Goal: Transaction & Acquisition: Obtain resource

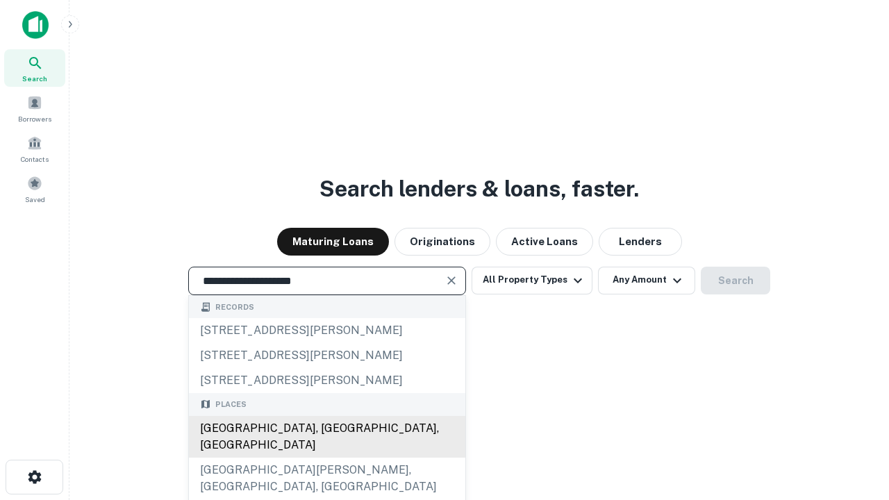
click at [327, 458] on div "[GEOGRAPHIC_DATA], [GEOGRAPHIC_DATA], [GEOGRAPHIC_DATA]" at bounding box center [327, 437] width 276 height 42
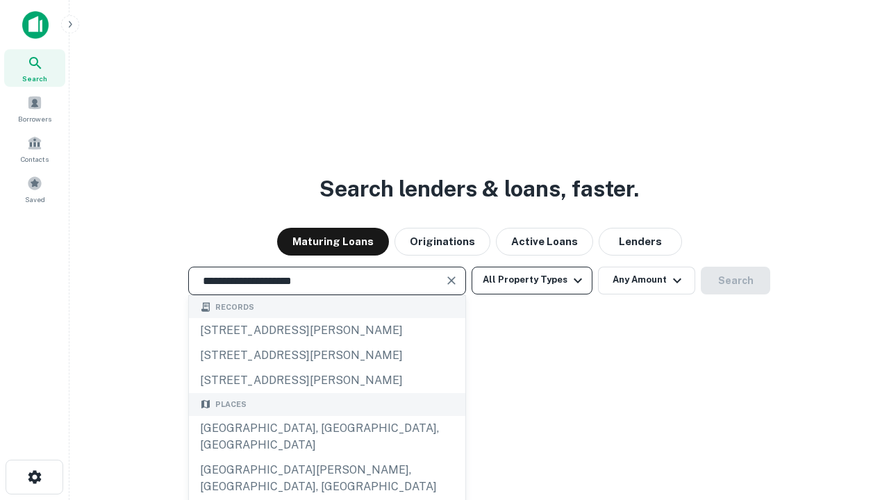
type input "**********"
click at [532, 280] on button "All Property Types" at bounding box center [532, 281] width 121 height 28
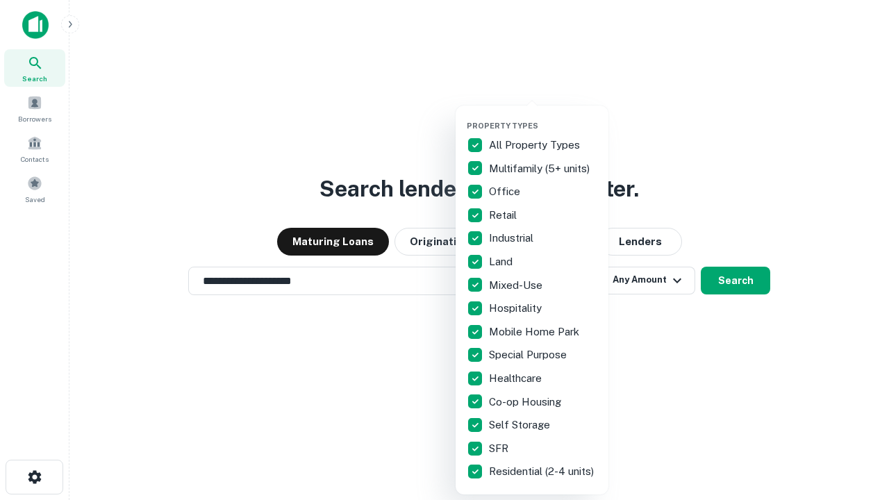
click at [543, 117] on button "button" at bounding box center [543, 117] width 153 height 1
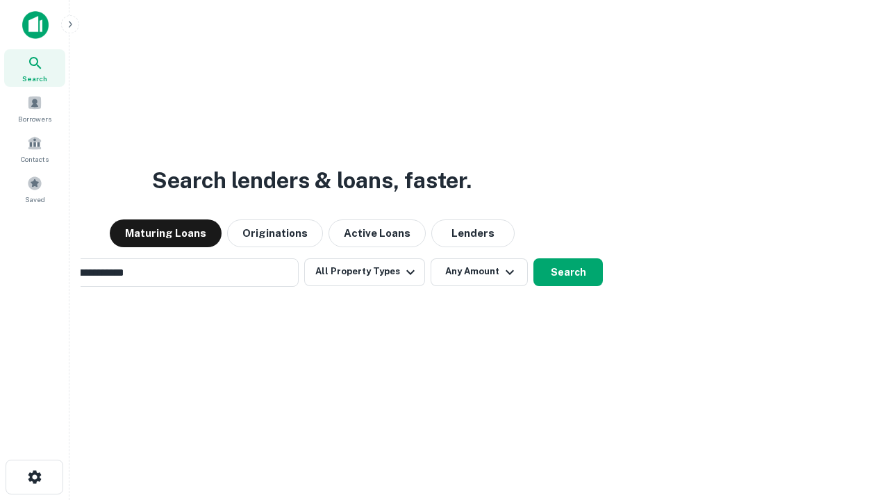
scroll to position [22, 0]
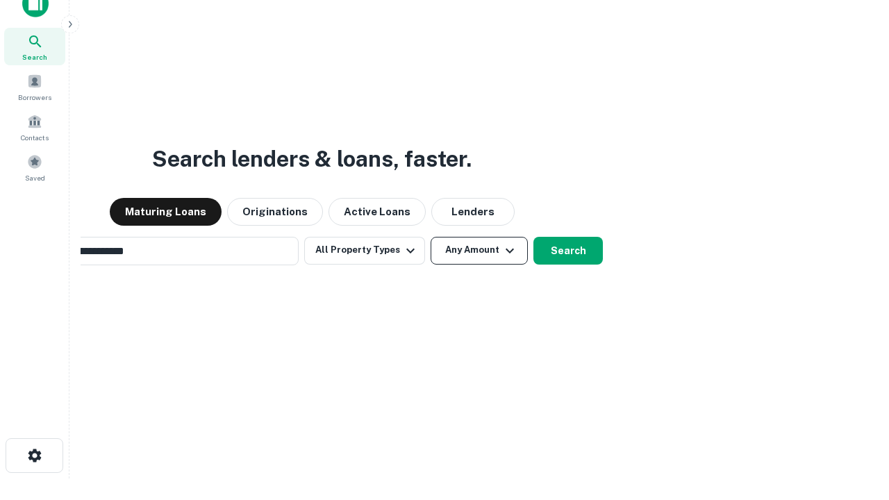
click at [431, 237] on button "Any Amount" at bounding box center [479, 251] width 97 height 28
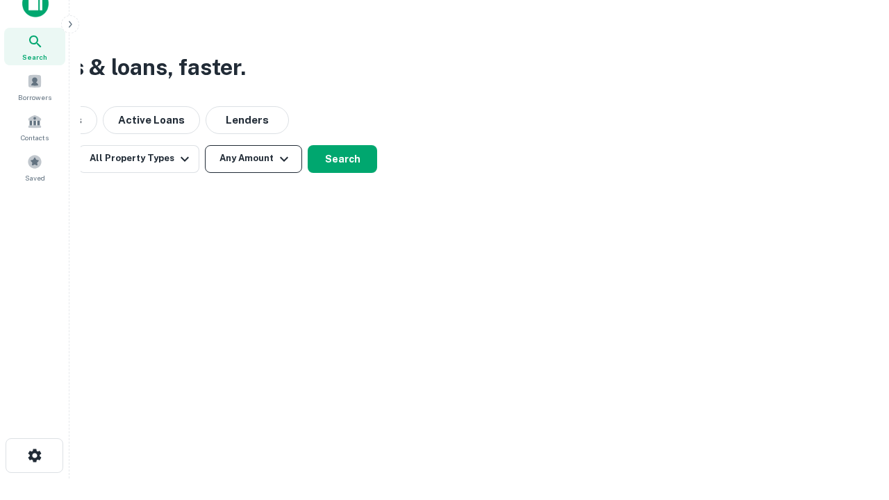
scroll to position [22, 0]
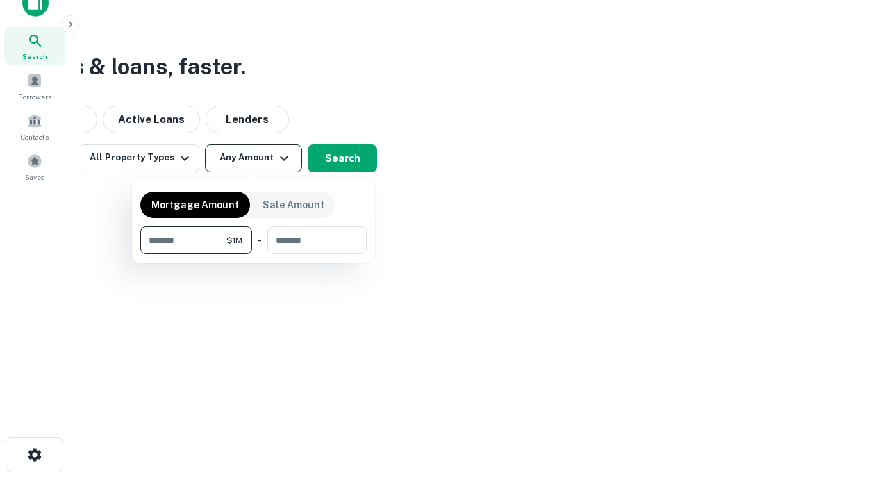
type input "*******"
click at [254, 254] on button "button" at bounding box center [253, 254] width 226 height 1
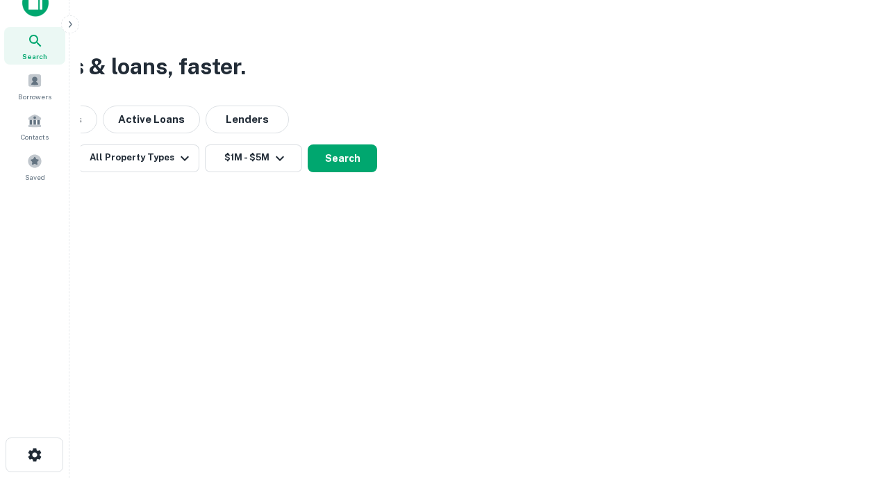
scroll to position [22, 0]
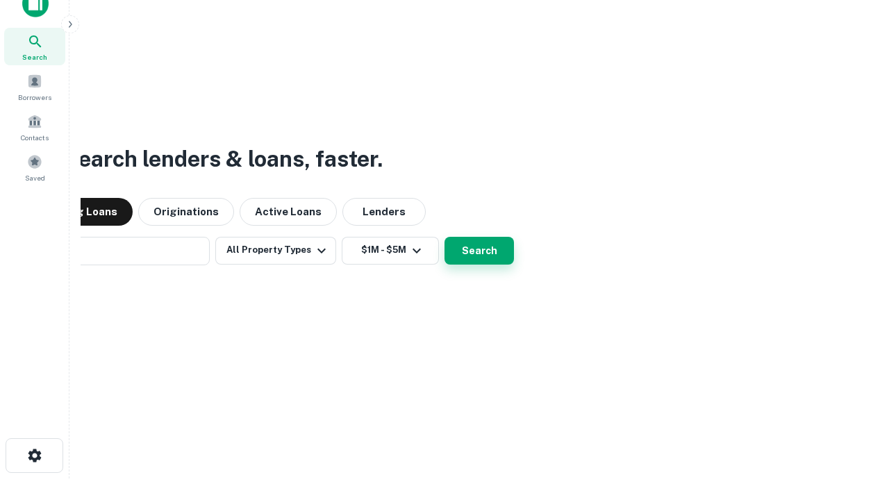
click at [445, 237] on button "Search" at bounding box center [479, 251] width 69 height 28
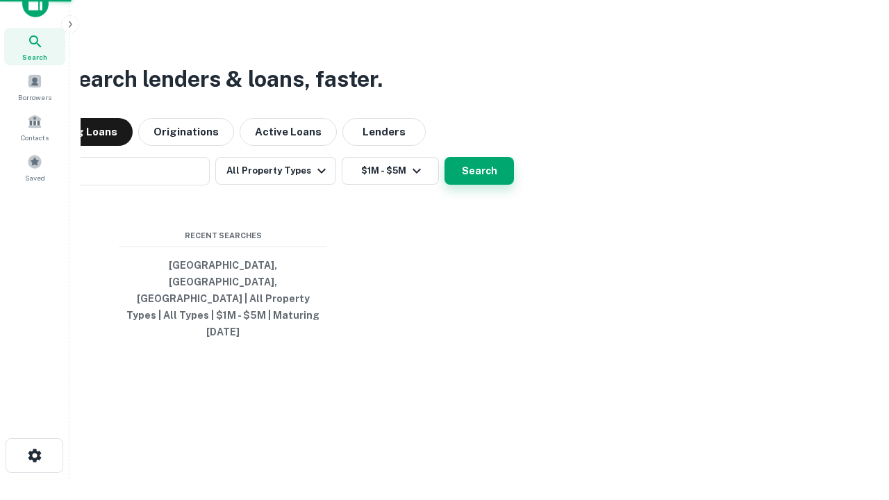
scroll to position [22, 0]
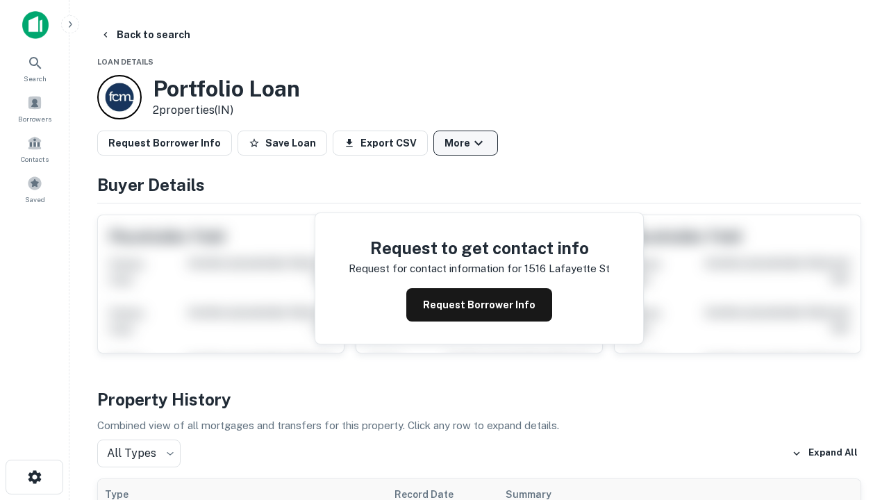
click at [465, 143] on button "More" at bounding box center [465, 143] width 65 height 25
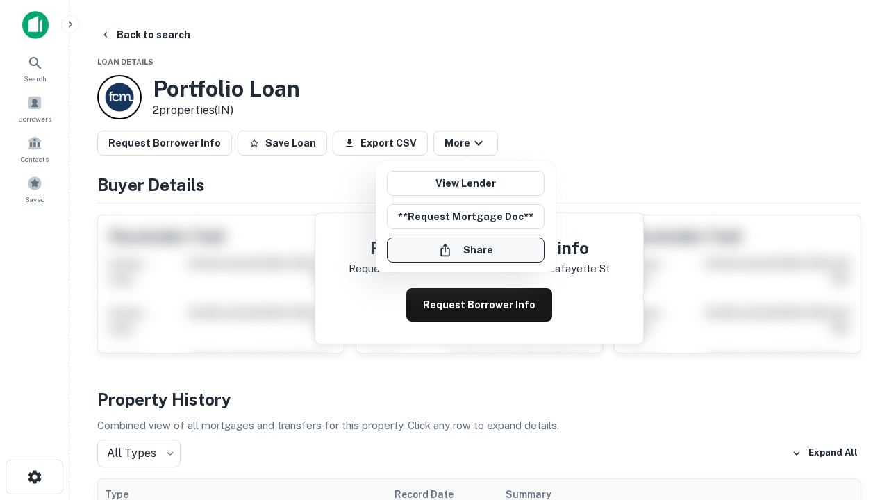
click at [465, 250] on button "Share" at bounding box center [466, 250] width 158 height 25
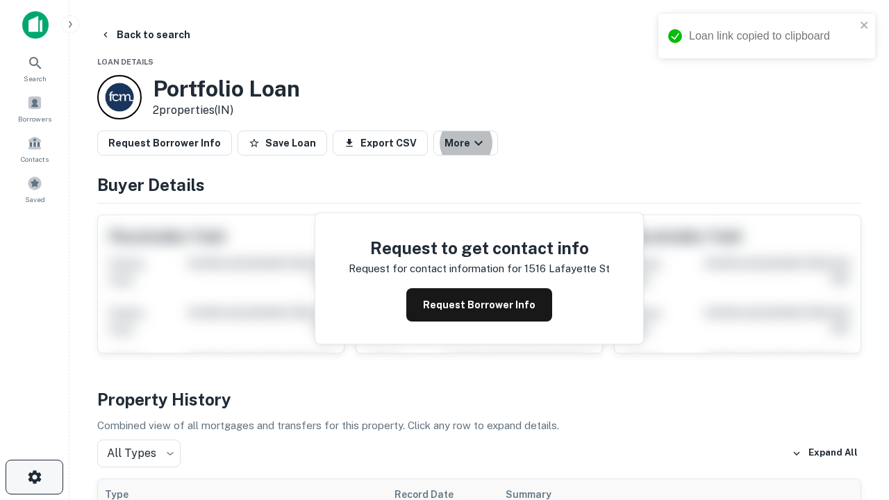
click at [34, 477] on icon "button" at bounding box center [34, 477] width 17 height 17
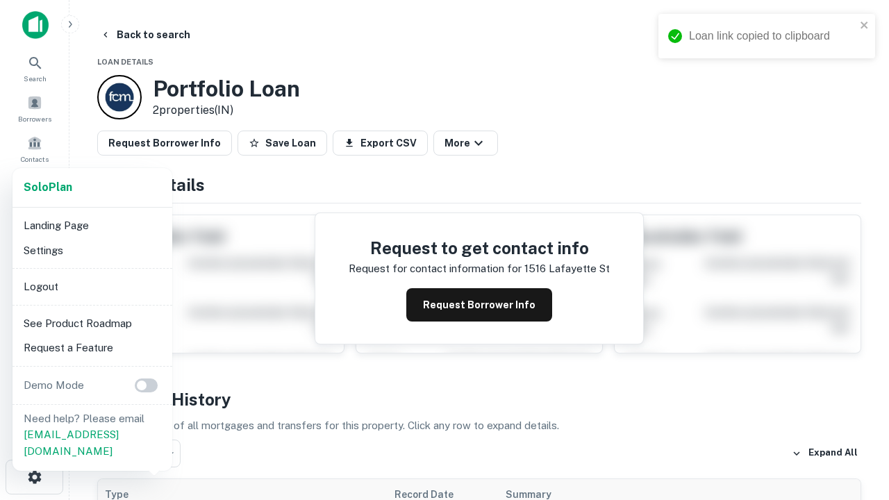
click at [92, 286] on li "Logout" at bounding box center [92, 286] width 149 height 25
